Goal: Find specific page/section: Find specific page/section

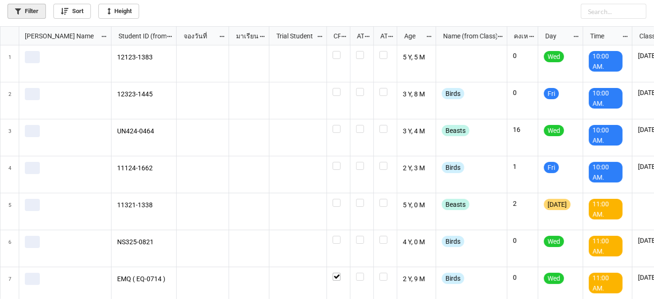
scroll to position [268, 649]
click at [22, 13] on link "Filter" at bounding box center [26, 11] width 38 height 15
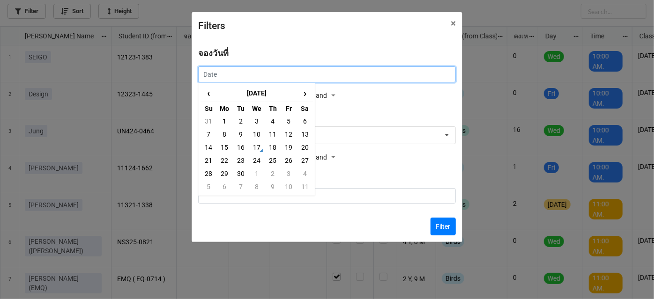
click at [222, 77] on input "text" at bounding box center [327, 74] width 258 height 16
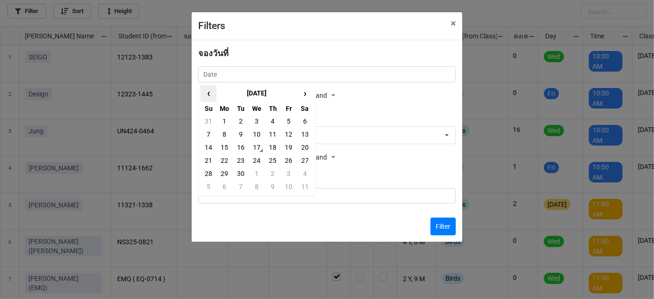
click at [211, 92] on span "‹" at bounding box center [208, 93] width 15 height 15
click at [211, 93] on span "‹" at bounding box center [208, 93] width 15 height 15
click at [288, 148] on td "13" at bounding box center [289, 147] width 16 height 13
type input "[DATE]"
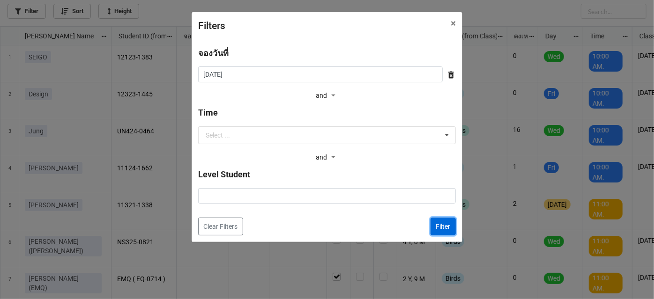
click at [441, 227] on button "Filter" at bounding box center [442, 227] width 25 height 18
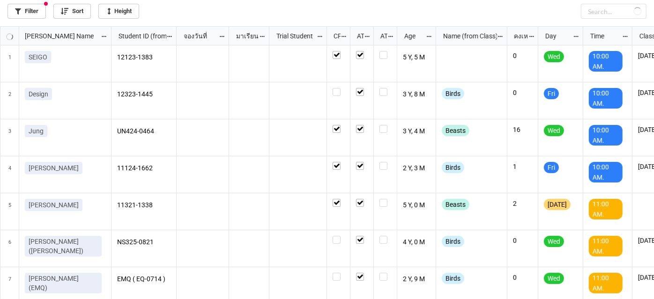
checkbox input "true"
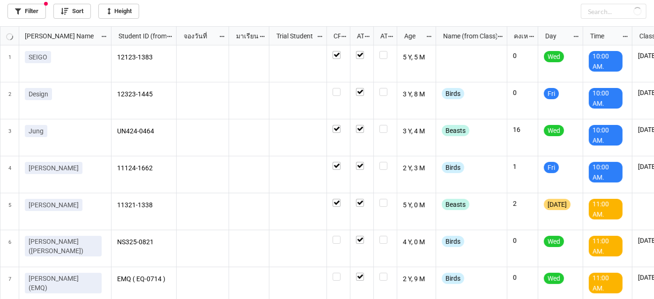
checkbox input "true"
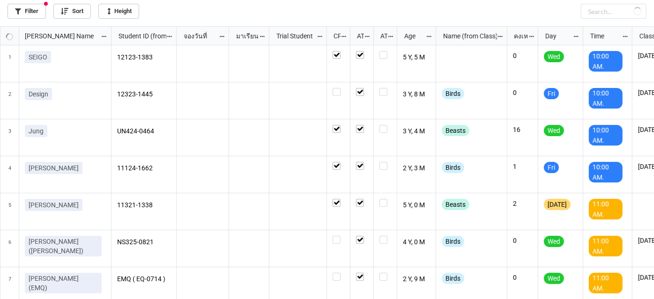
checkbox input "false"
checkbox input "true"
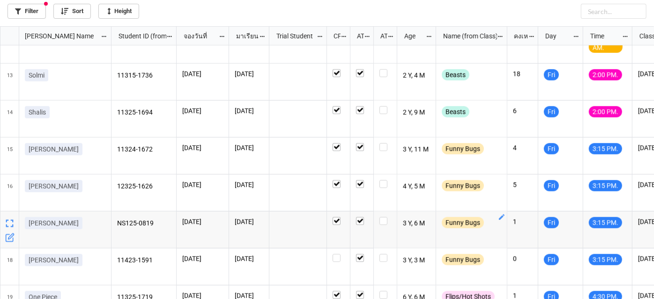
scroll to position [452, 0]
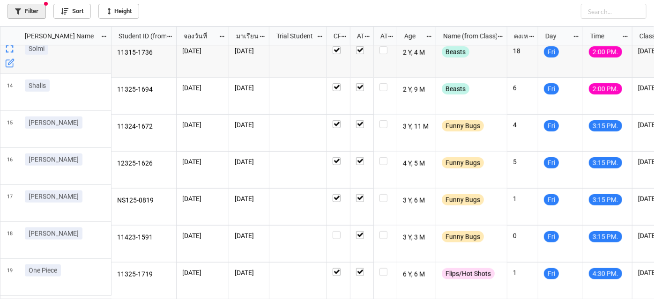
click at [23, 8] on link "Filter" at bounding box center [26, 11] width 38 height 15
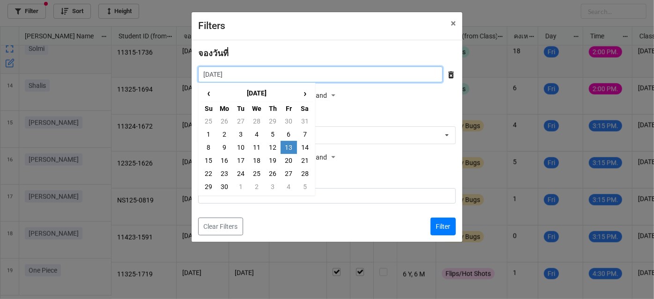
click at [242, 74] on input "[DATE]" at bounding box center [320, 74] width 244 height 16
type input "[DATE]"
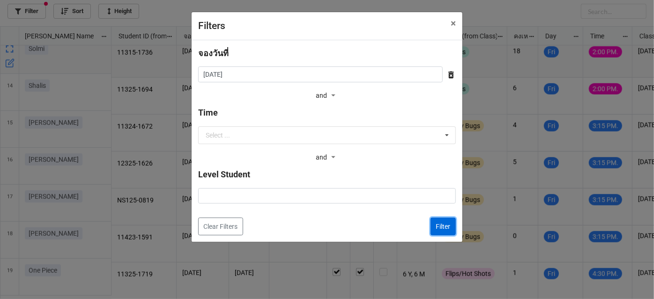
click at [439, 223] on button "Filter" at bounding box center [442, 227] width 25 height 18
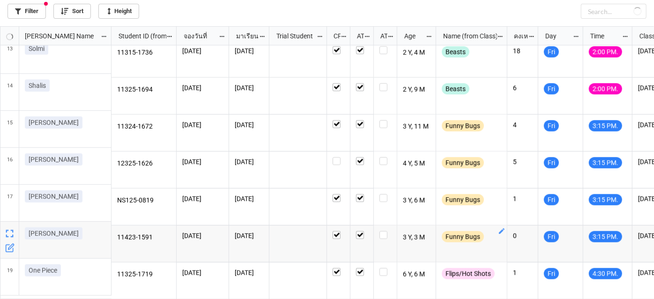
checkbox input "false"
checkbox input "true"
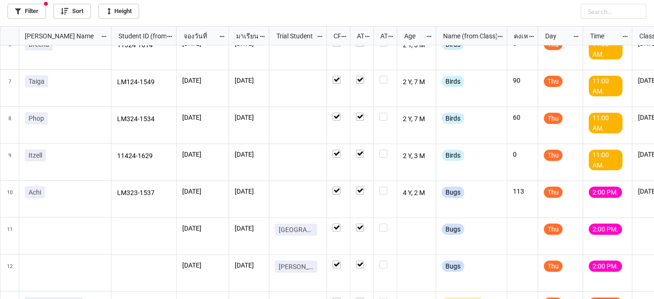
scroll to position [197, 0]
